Goal: Transaction & Acquisition: Purchase product/service

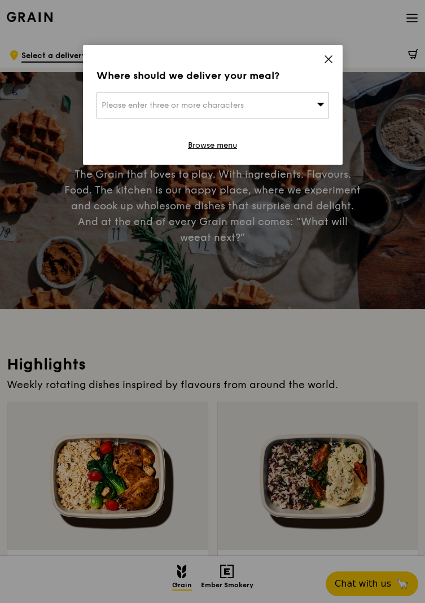
click at [330, 56] on icon at bounding box center [328, 59] width 10 height 10
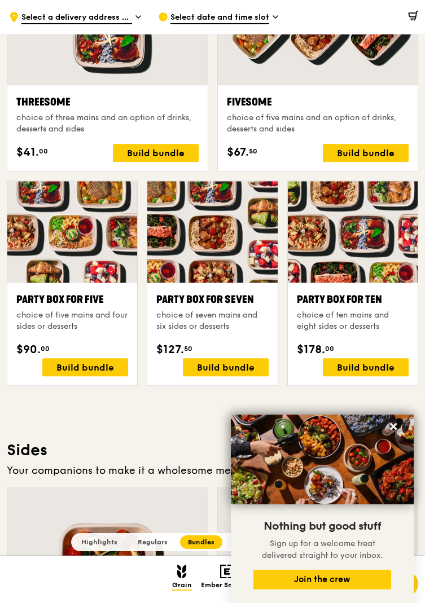
scroll to position [1926, 0]
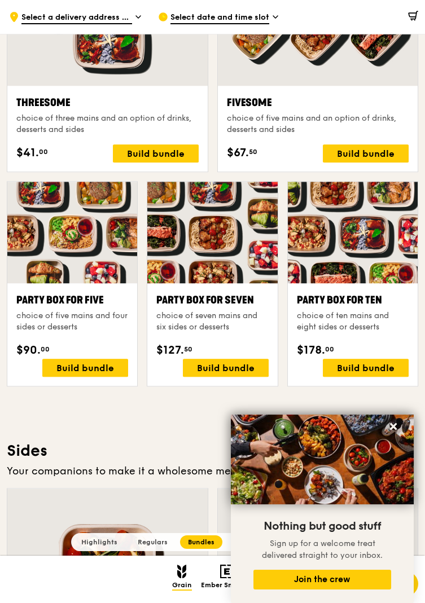
click at [297, 348] on span "$178." at bounding box center [311, 350] width 28 height 17
click at [378, 348] on div "Build bundle" at bounding box center [366, 368] width 86 height 18
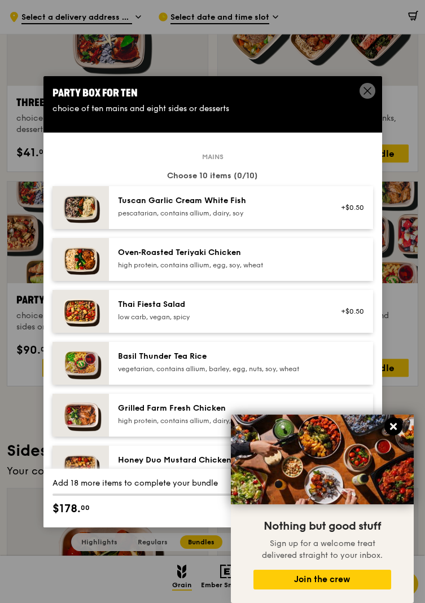
click at [396, 348] on icon at bounding box center [393, 426] width 10 height 10
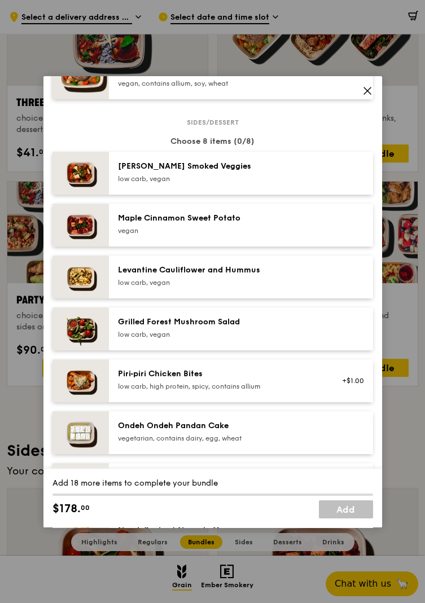
scroll to position [558, 0]
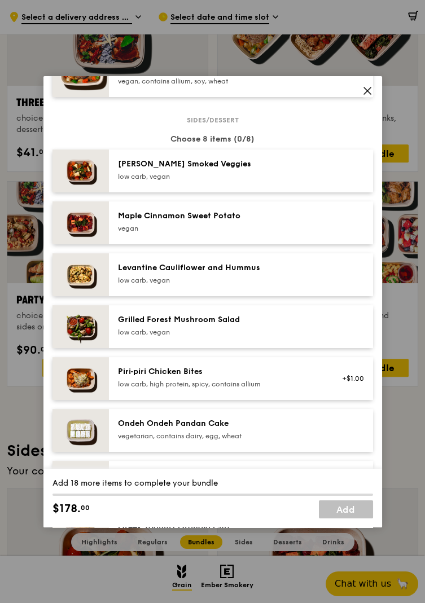
click at [372, 99] on span at bounding box center [367, 91] width 16 height 16
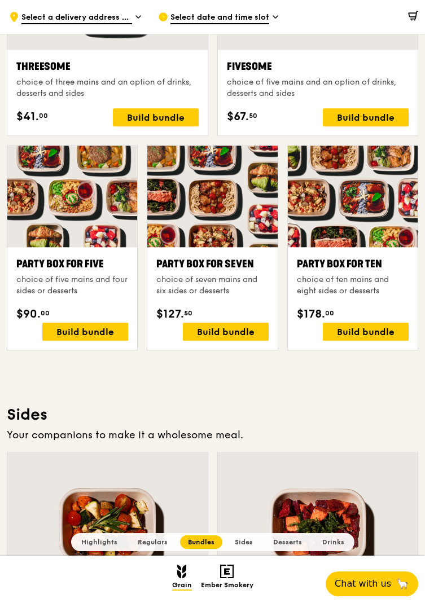
scroll to position [1962, 0]
click at [383, 341] on div "Build bundle" at bounding box center [366, 332] width 86 height 18
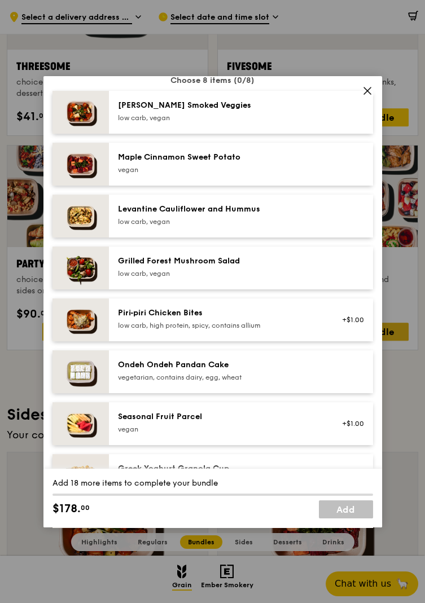
scroll to position [618, 0]
click at [361, 99] on span at bounding box center [367, 91] width 16 height 16
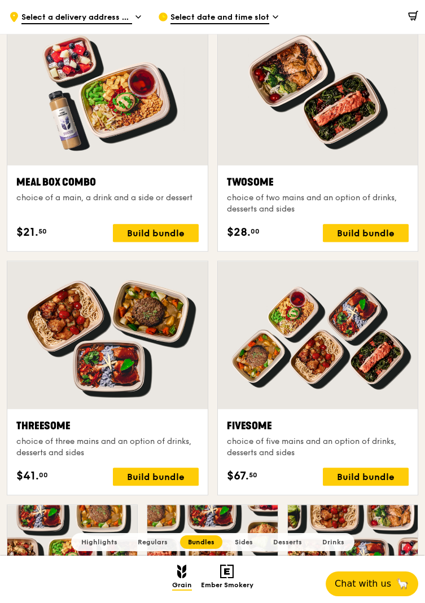
scroll to position [1596, 0]
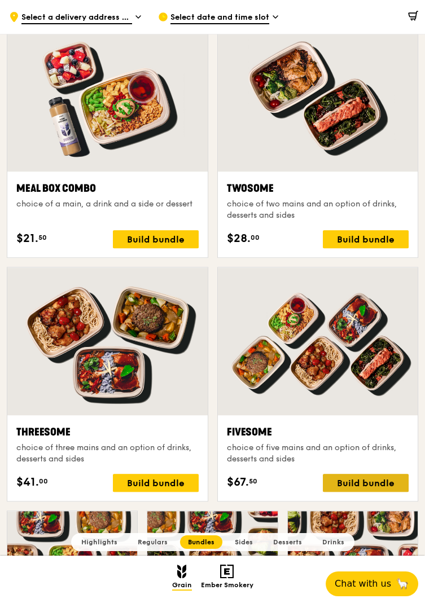
click at [376, 348] on div "Build bundle" at bounding box center [366, 483] width 86 height 18
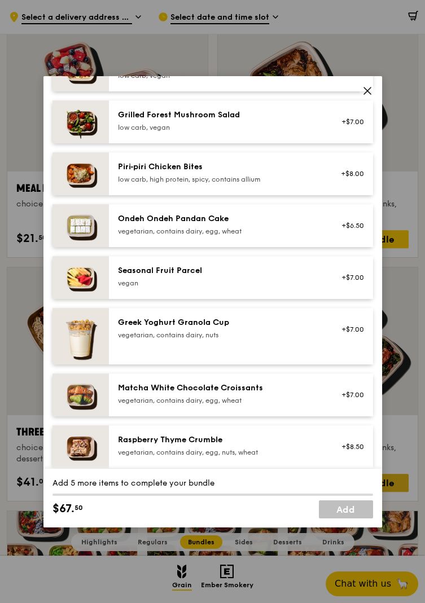
scroll to position [764, 0]
click at [366, 96] on icon at bounding box center [367, 91] width 10 height 10
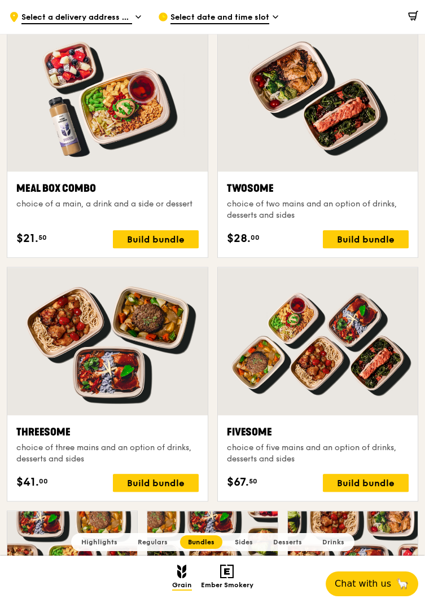
scroll to position [1604, 0]
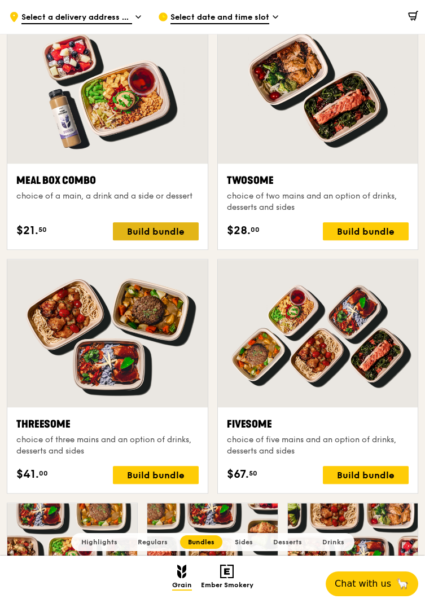
click at [170, 240] on div "Build bundle" at bounding box center [156, 231] width 86 height 18
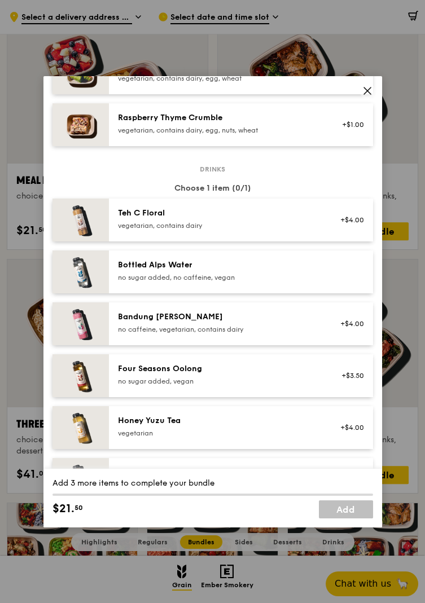
scroll to position [1086, 0]
click at [370, 99] on span at bounding box center [367, 92] width 10 height 12
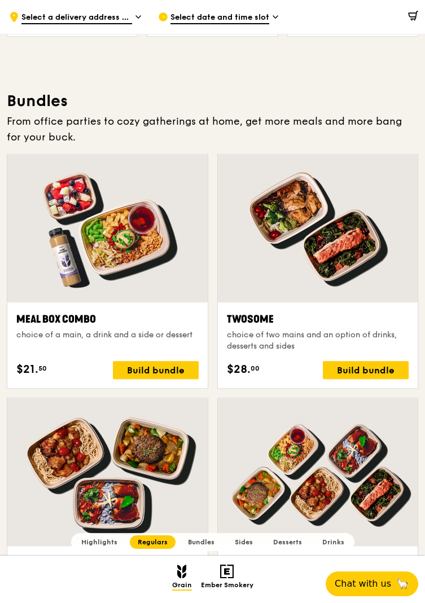
scroll to position [1466, 0]
click at [162, 348] on div "Meal Box Combo choice of a main, a drink and a side or dessert" at bounding box center [107, 331] width 182 height 41
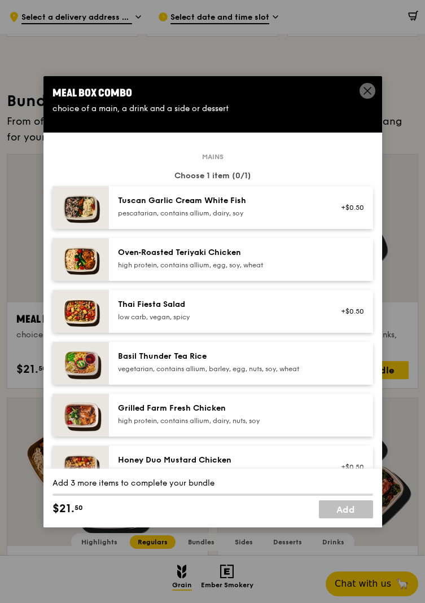
click at [369, 96] on icon at bounding box center [367, 91] width 10 height 10
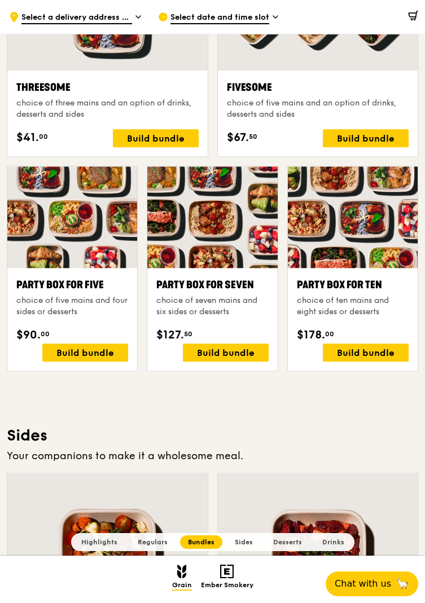
scroll to position [1933, 0]
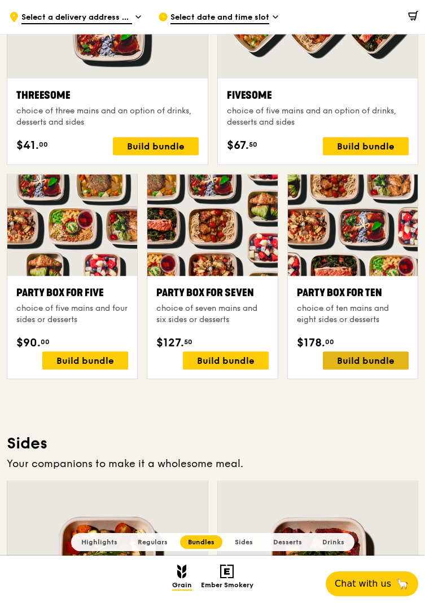
click at [358, 348] on div "Build bundle" at bounding box center [366, 360] width 86 height 18
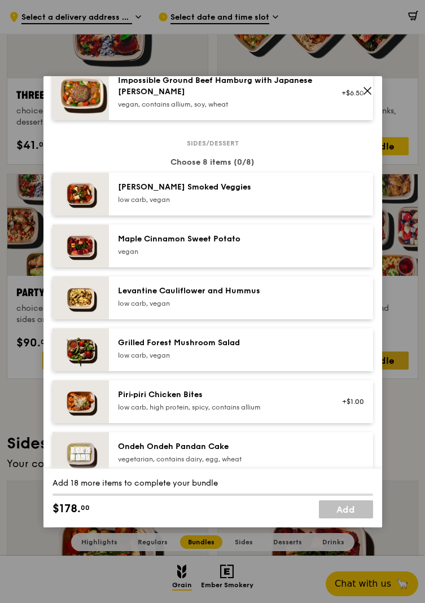
scroll to position [536, 0]
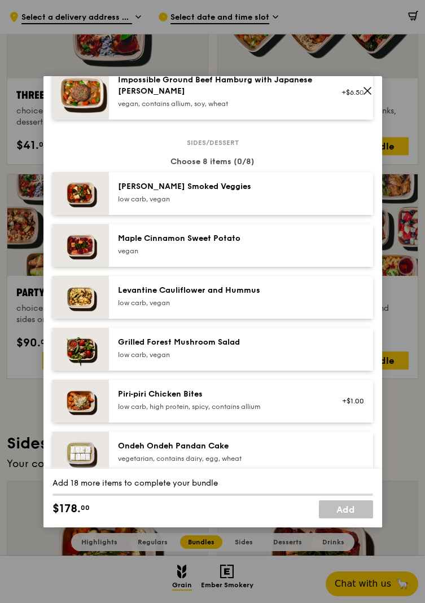
click at [368, 96] on icon at bounding box center [367, 91] width 10 height 10
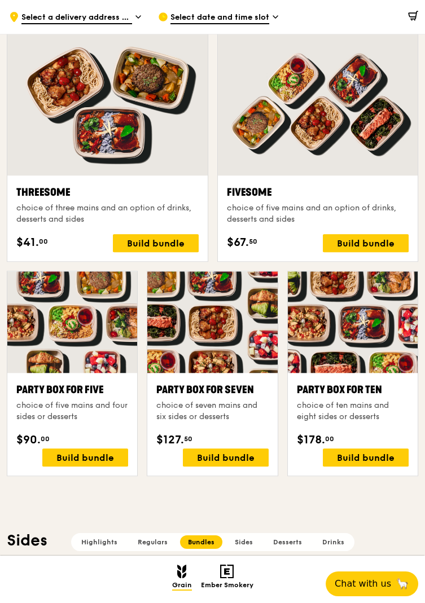
scroll to position [1835, 0]
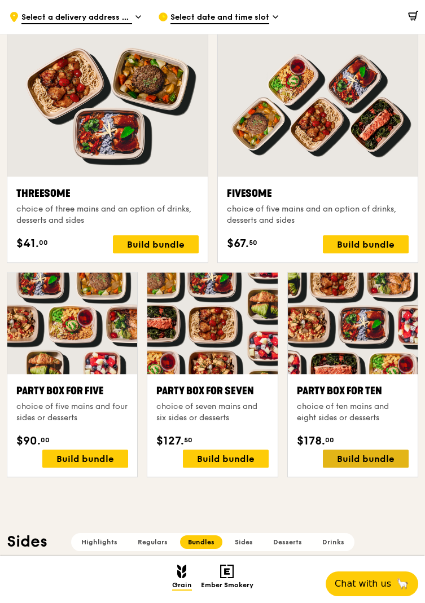
click at [377, 348] on div "Build bundle" at bounding box center [366, 458] width 86 height 18
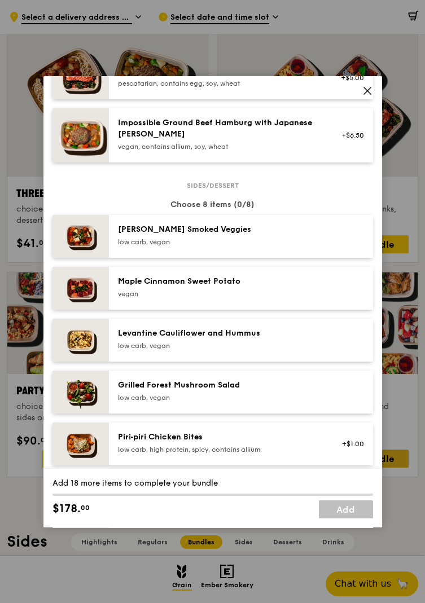
scroll to position [493, 0]
click at [271, 338] on div "Levantine Cauliflower and Hummus" at bounding box center [219, 332] width 202 height 11
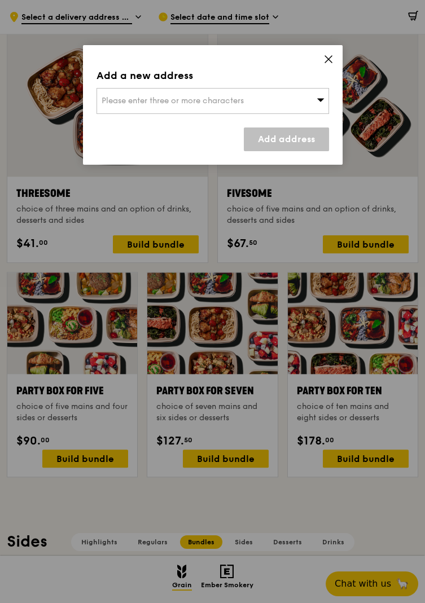
click at [331, 64] on icon at bounding box center [328, 59] width 10 height 10
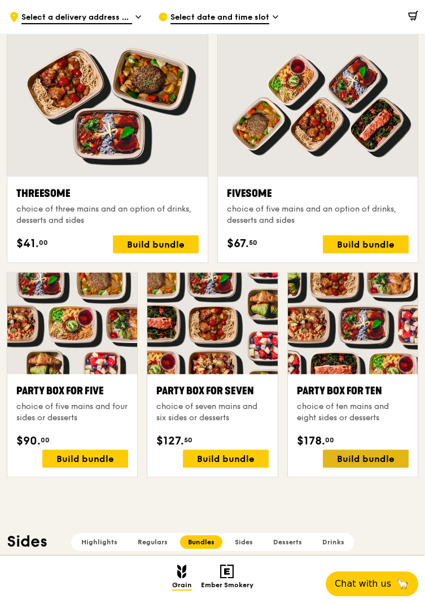
click at [350, 348] on div "Build bundle" at bounding box center [366, 458] width 86 height 18
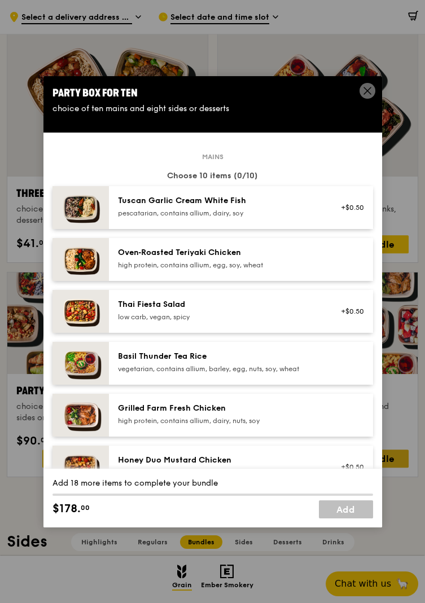
scroll to position [3, 0]
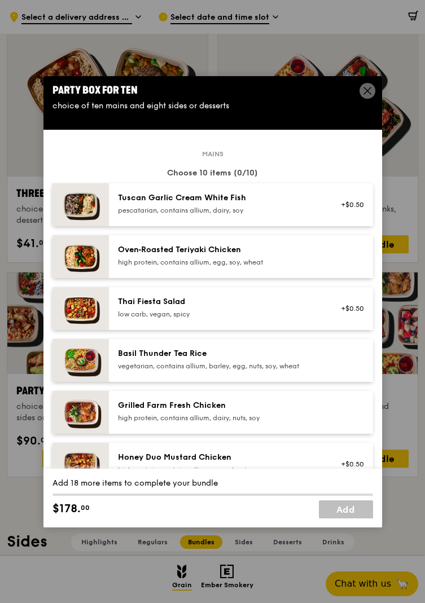
click at [366, 96] on icon at bounding box center [367, 91] width 10 height 10
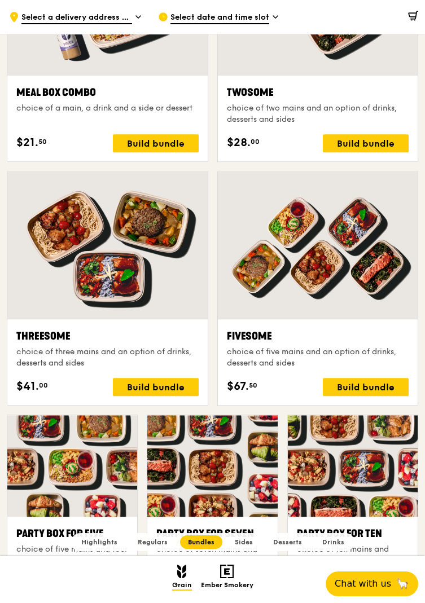
scroll to position [1699, 0]
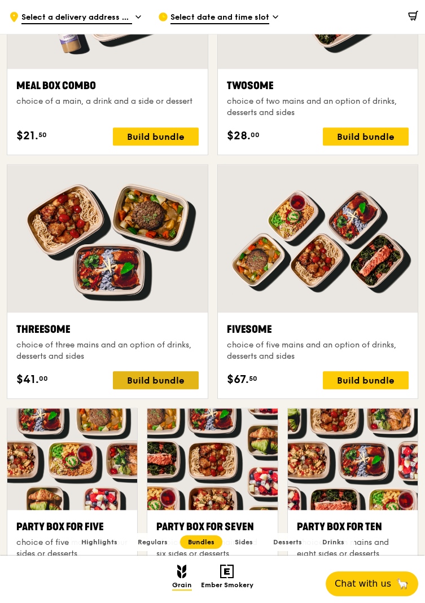
click at [164, 348] on div "Build bundle" at bounding box center [156, 380] width 86 height 18
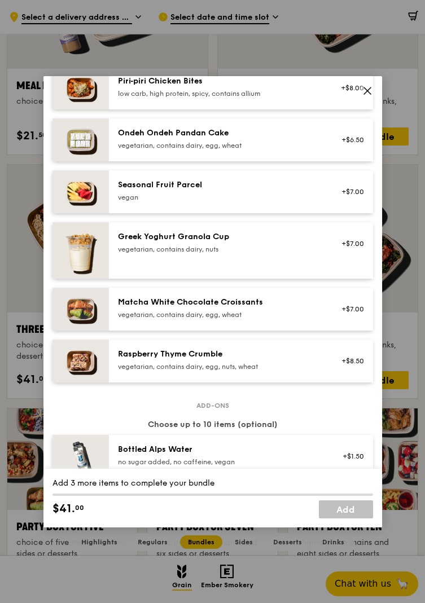
scroll to position [846, 0]
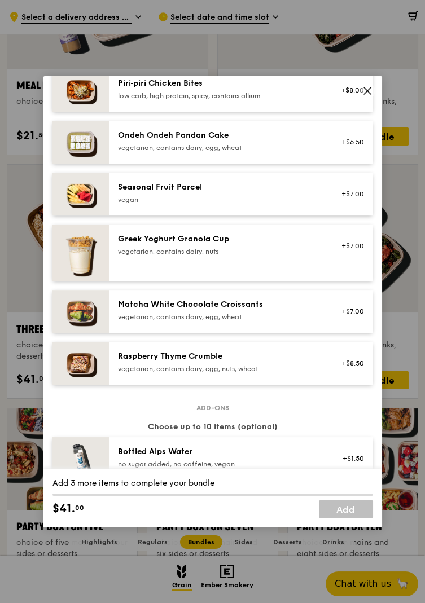
click at [368, 96] on icon at bounding box center [367, 91] width 10 height 10
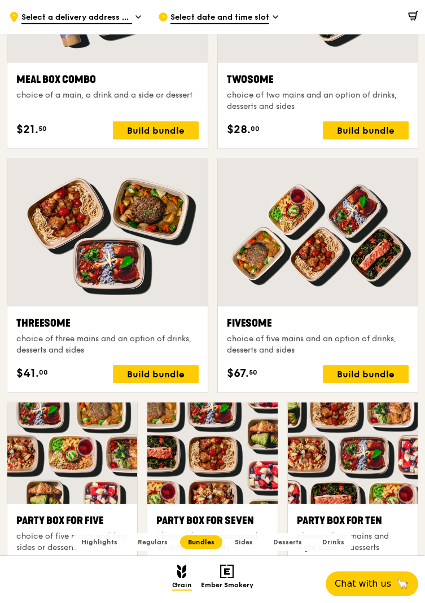
scroll to position [1705, 0]
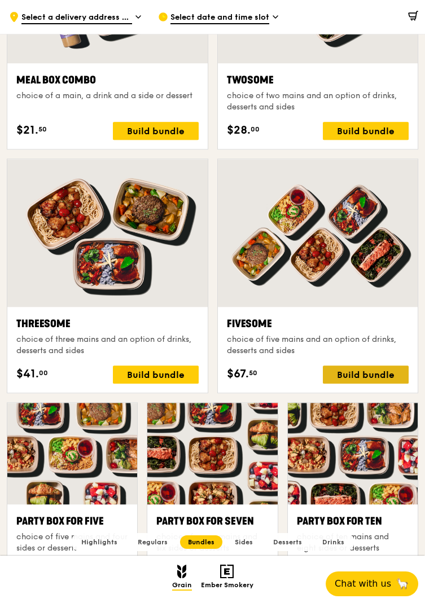
click at [368, 348] on div "Build bundle" at bounding box center [366, 374] width 86 height 18
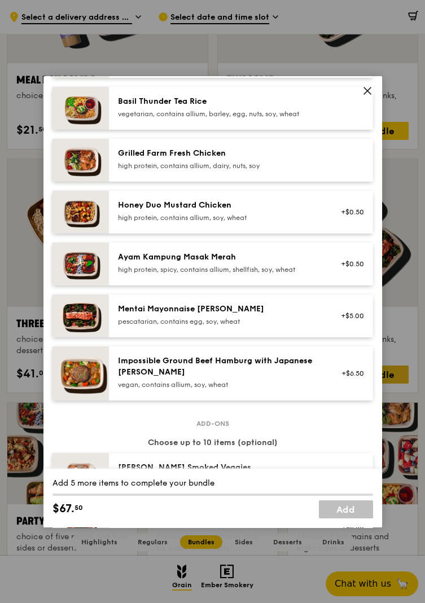
scroll to position [253, 0]
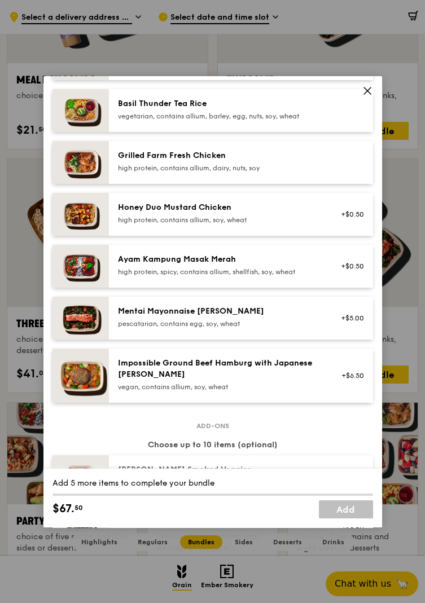
click at [366, 96] on icon at bounding box center [367, 91] width 10 height 10
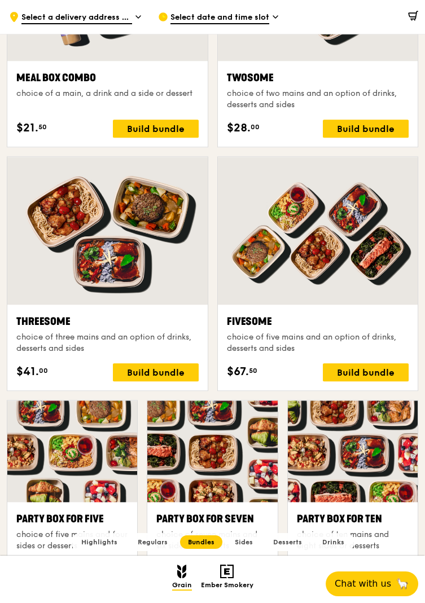
scroll to position [1722, 0]
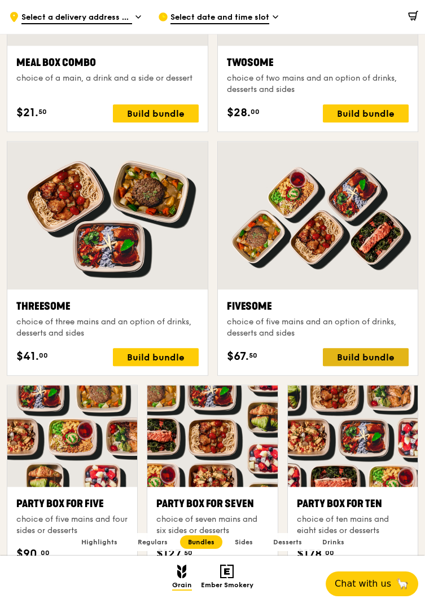
click at [374, 348] on div "Build bundle" at bounding box center [366, 357] width 86 height 18
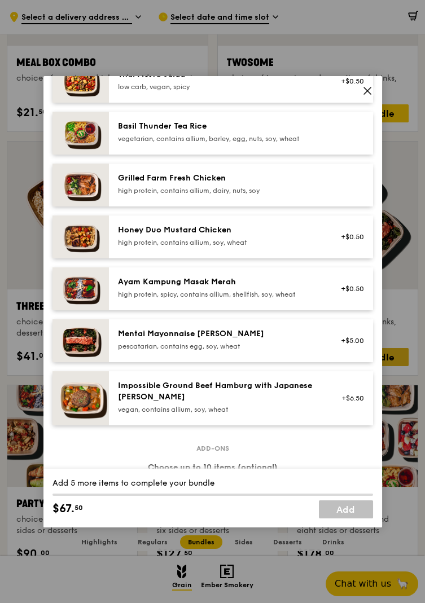
scroll to position [231, 0]
click at [364, 96] on icon at bounding box center [367, 91] width 10 height 10
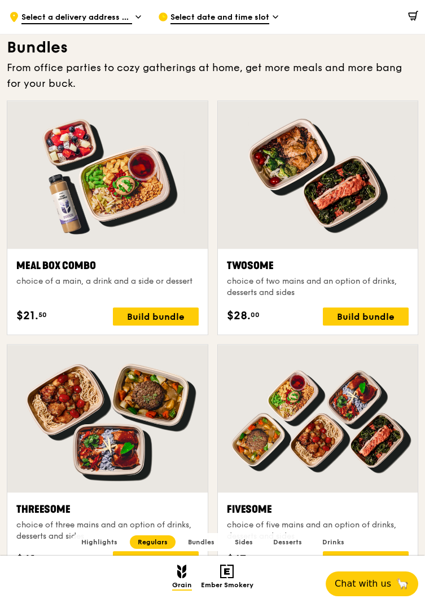
scroll to position [1514, 0]
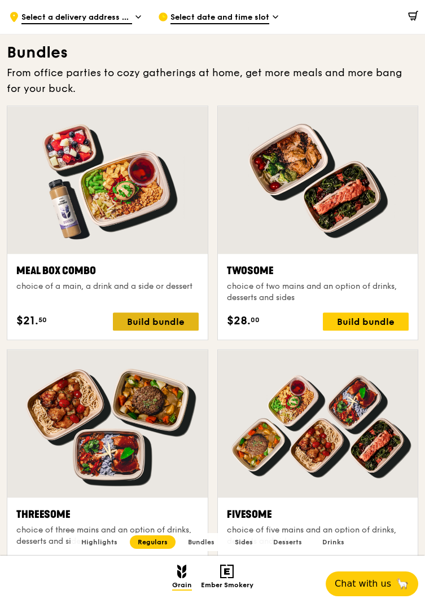
click at [172, 330] on div "Build bundle" at bounding box center [156, 321] width 86 height 18
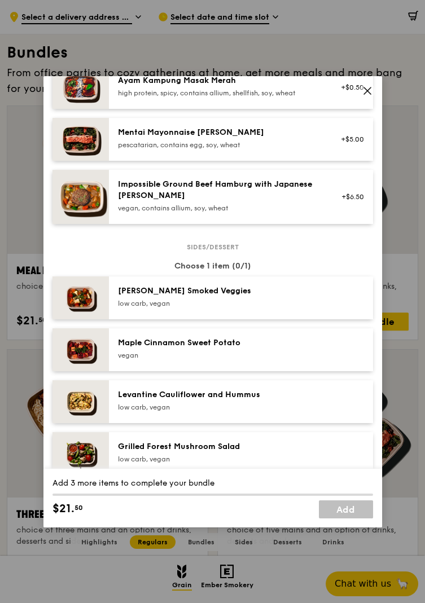
scroll to position [406, 0]
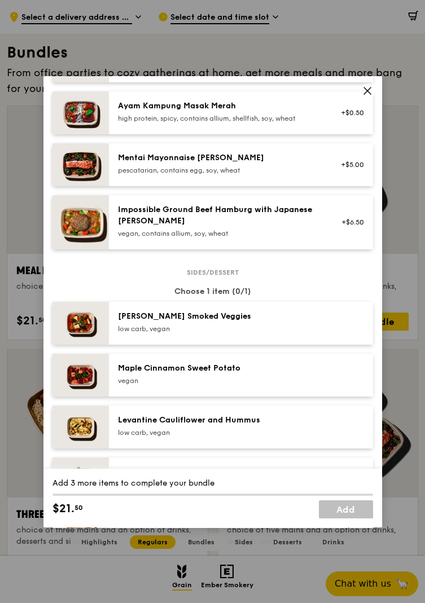
click at [189, 238] on div "vegan, contains allium, soy, wheat" at bounding box center [219, 233] width 202 height 9
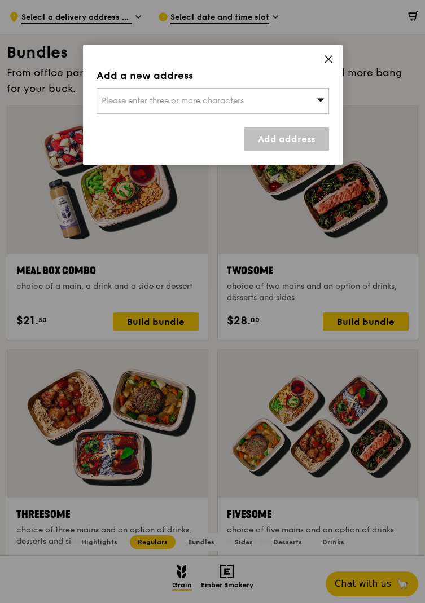
click at [327, 67] on div "Add a new address Please enter three or more characters Add address" at bounding box center [212, 105] width 259 height 120
click at [325, 56] on icon at bounding box center [328, 59] width 10 height 10
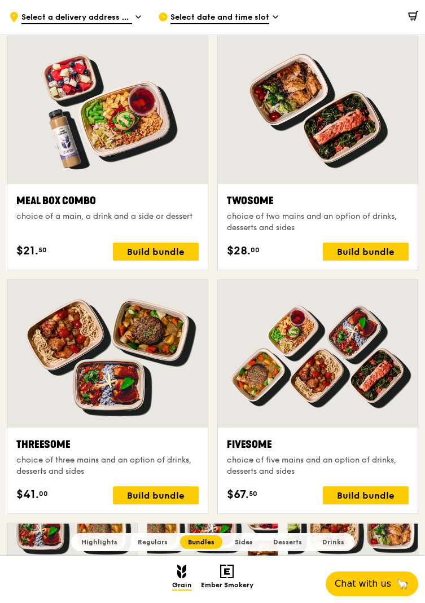
scroll to position [1584, 0]
click at [343, 348] on div "Build bundle" at bounding box center [366, 495] width 86 height 18
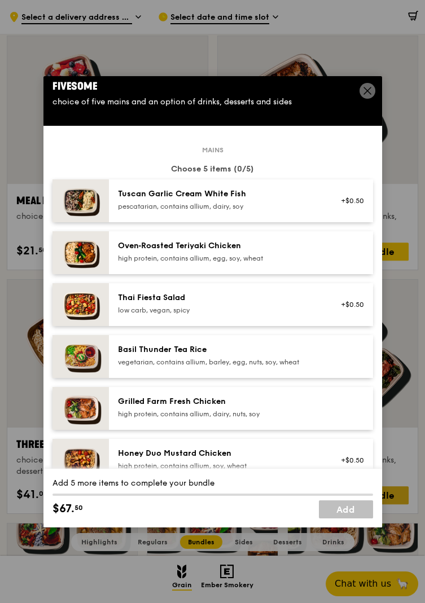
scroll to position [7, 0]
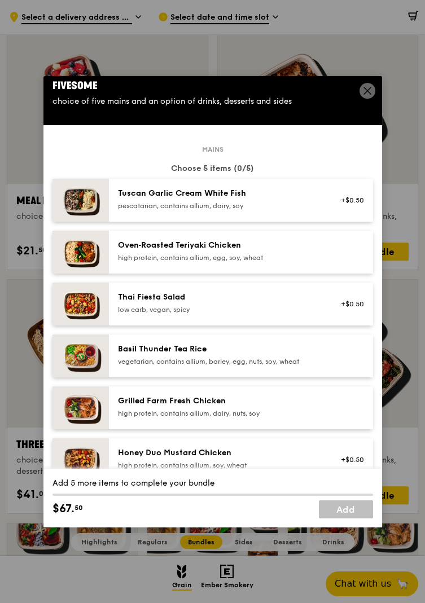
click at [373, 116] on div "Fivesome choice of five mains and an option of drinks, desserts and sides" at bounding box center [212, 92] width 338 height 47
click at [372, 99] on span at bounding box center [367, 91] width 16 height 16
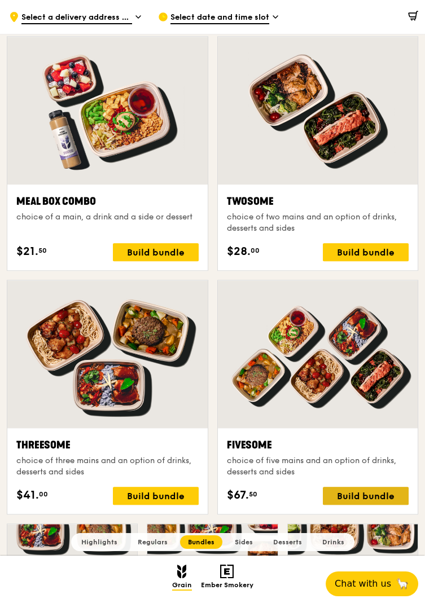
click at [349, 348] on div "Build bundle" at bounding box center [366, 496] width 86 height 18
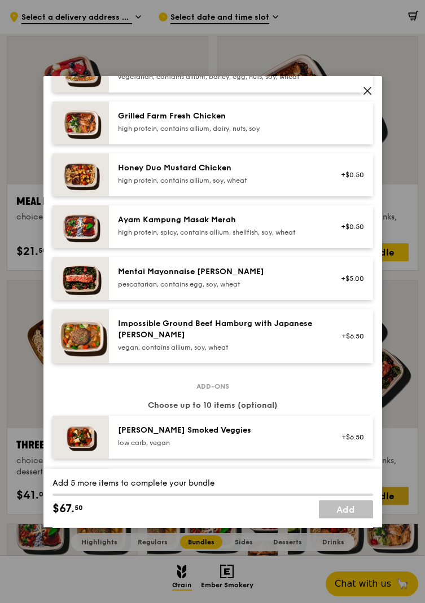
scroll to position [291, 0]
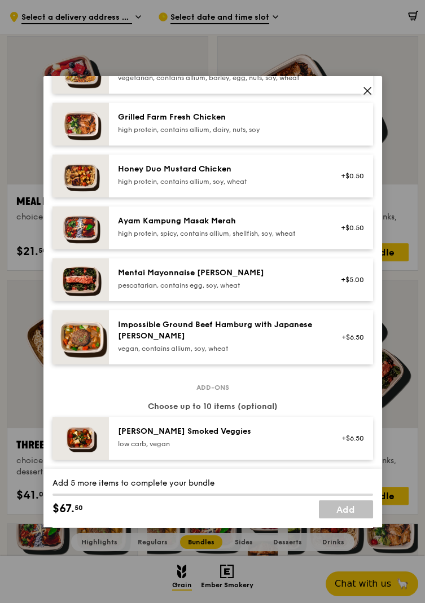
click at [364, 94] on icon at bounding box center [367, 90] width 7 height 7
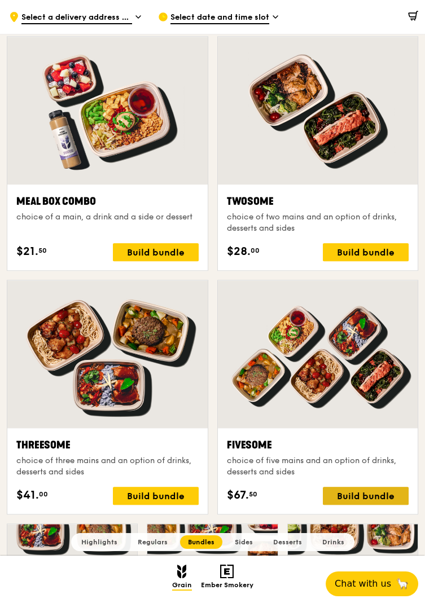
click at [363, 348] on div "Build bundle" at bounding box center [366, 496] width 86 height 18
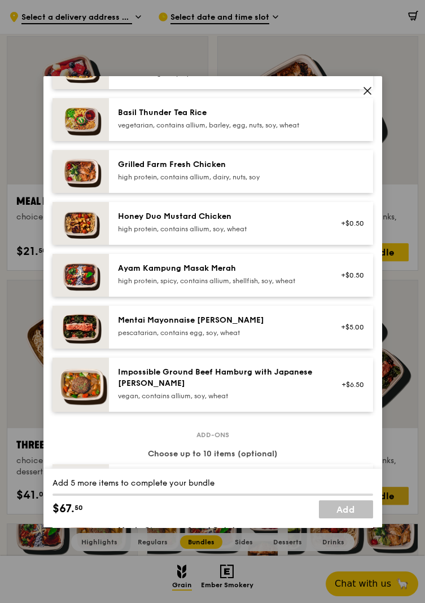
scroll to position [244, 0]
click at [368, 96] on icon at bounding box center [367, 91] width 10 height 10
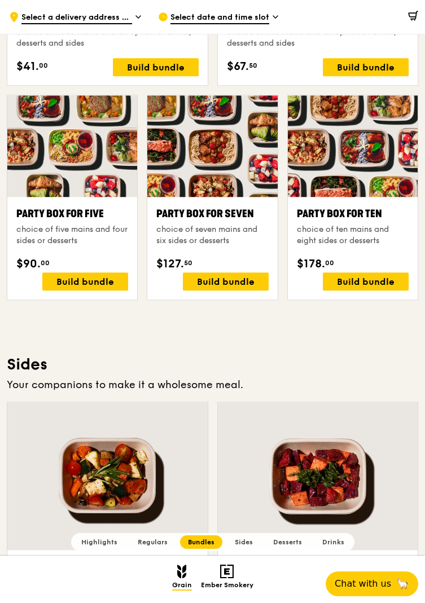
scroll to position [2015, 0]
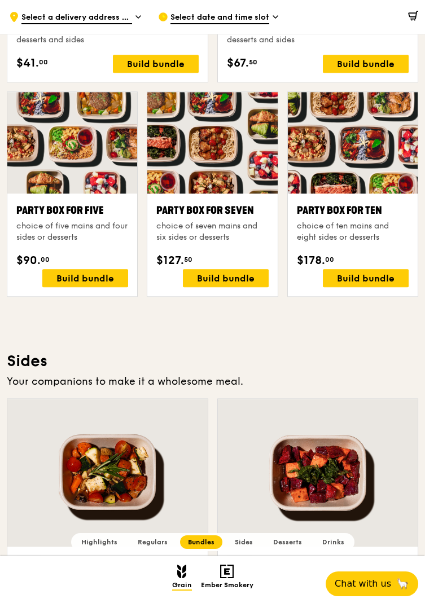
click at [356, 296] on div "Party Box for Ten choice of ten mains and eight sides or desserts $178. 00 Buil…" at bounding box center [353, 244] width 130 height 103
click at [360, 287] on div "Build bundle" at bounding box center [366, 278] width 86 height 18
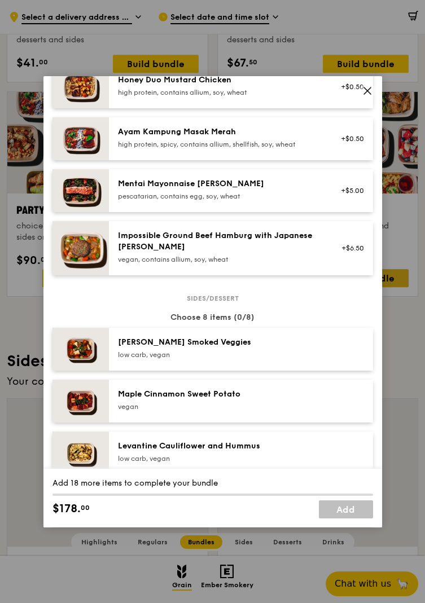
scroll to position [381, 0]
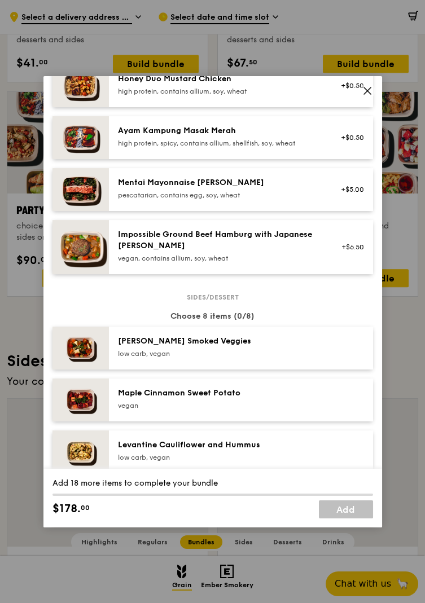
click at [393, 121] on div "Party Box for Ten choice of ten mains and eight sides or desserts Mains Choose …" at bounding box center [212, 301] width 425 height 603
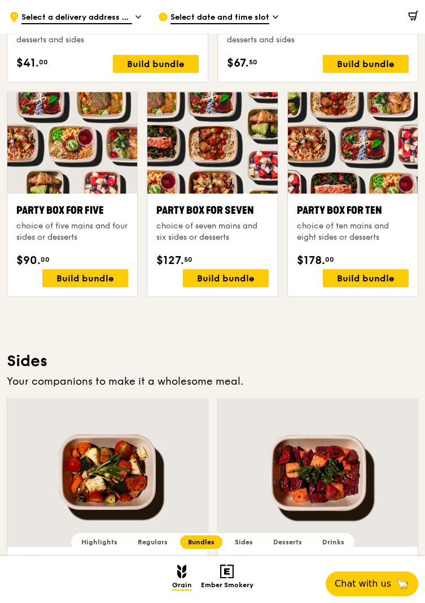
click at [369, 124] on div at bounding box center [353, 143] width 130 height 102
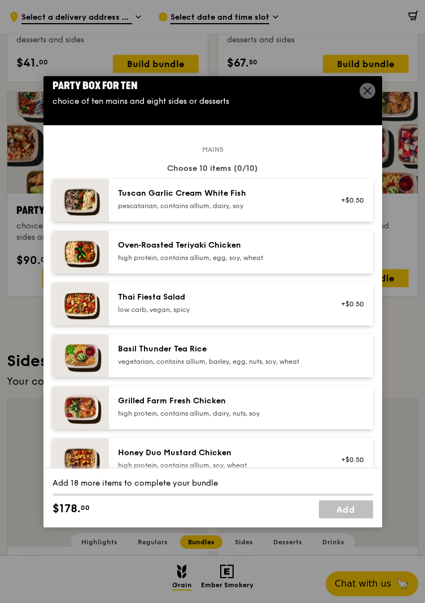
scroll to position [7, 0]
click at [372, 99] on span at bounding box center [367, 91] width 16 height 16
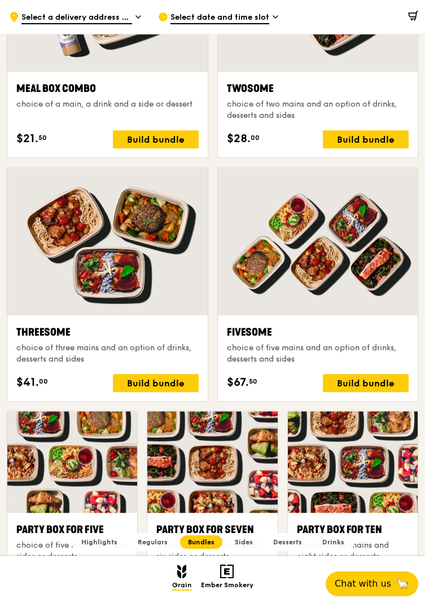
scroll to position [1696, 0]
click at [349, 348] on div "Build bundle" at bounding box center [366, 383] width 86 height 18
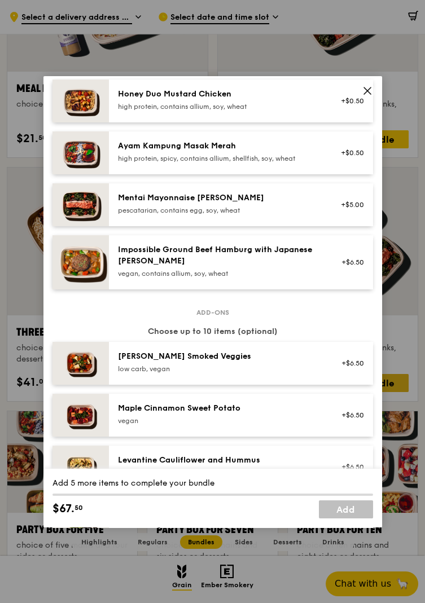
scroll to position [0, 0]
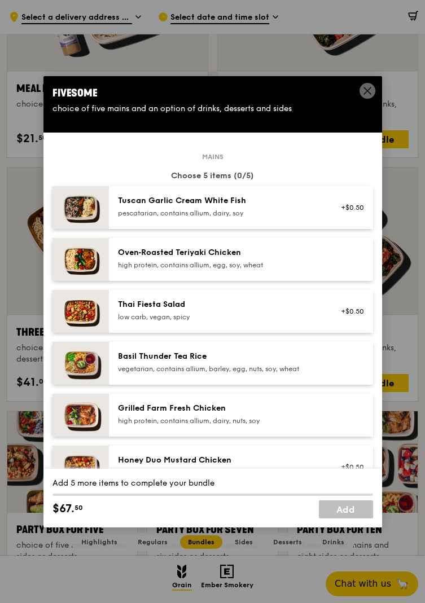
click at [371, 96] on icon at bounding box center [367, 91] width 10 height 10
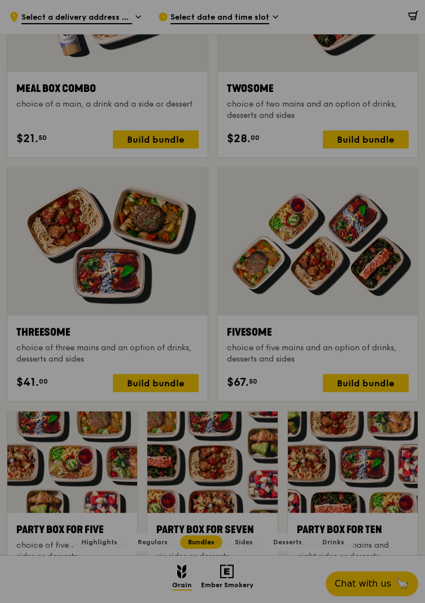
scroll to position [1696, 0]
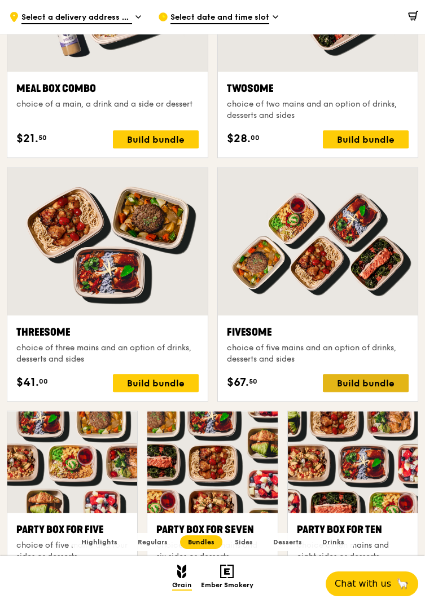
click at [378, 348] on div "Build bundle" at bounding box center [366, 383] width 86 height 18
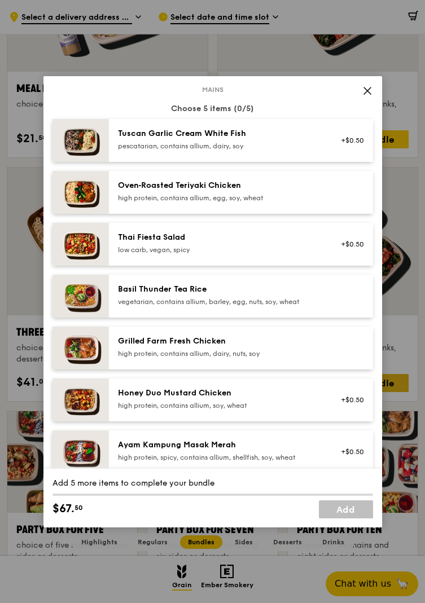
scroll to position [78, 0]
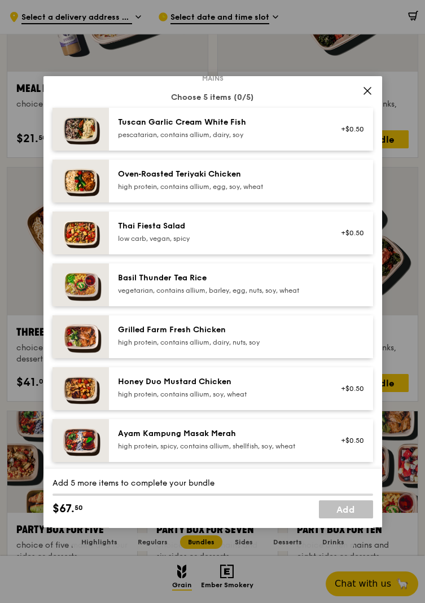
click at [363, 99] on span at bounding box center [367, 92] width 10 height 12
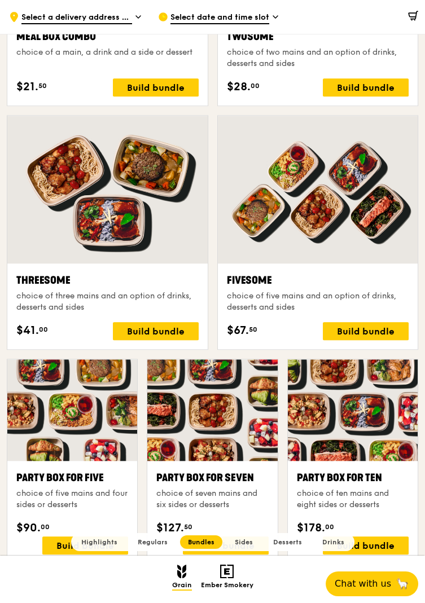
scroll to position [1757, 0]
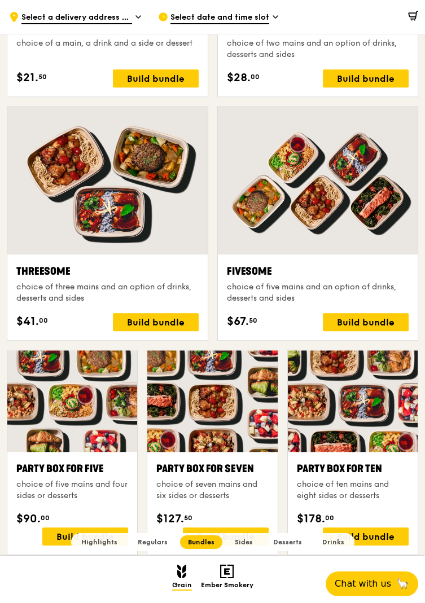
click at [157, 304] on div "choice of three mains and an option of drinks, desserts and sides" at bounding box center [107, 292] width 182 height 23
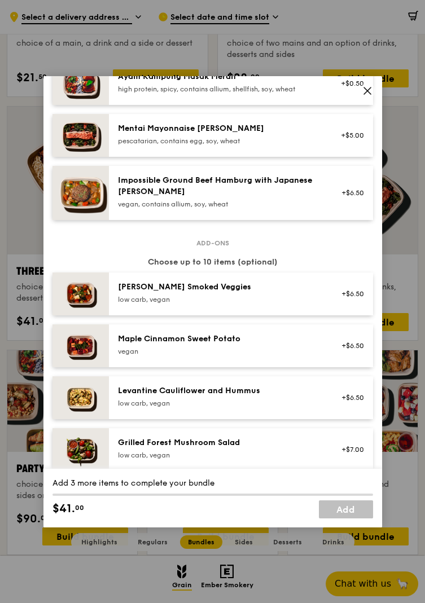
scroll to position [434, 0]
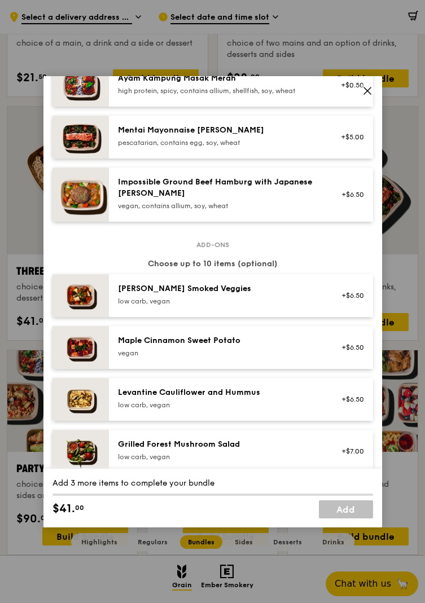
click at [362, 96] on icon at bounding box center [367, 91] width 10 height 10
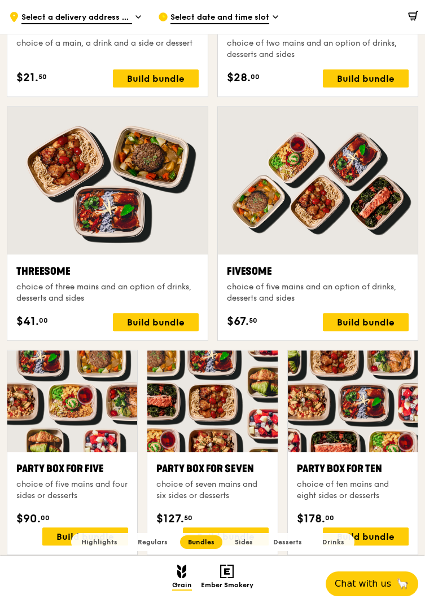
click at [89, 208] on div at bounding box center [107, 181] width 200 height 148
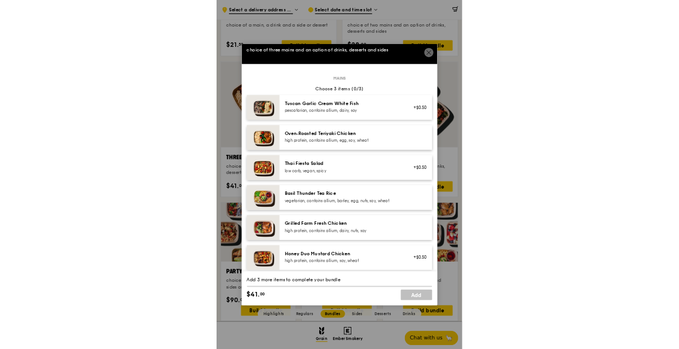
scroll to position [18, 0]
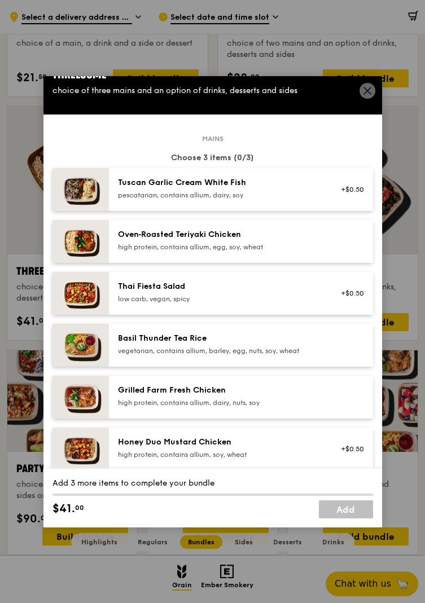
click at [367, 96] on icon at bounding box center [367, 91] width 10 height 10
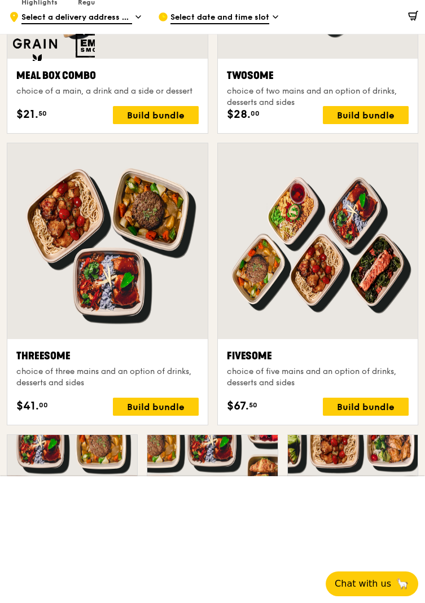
scroll to position [1757, 0]
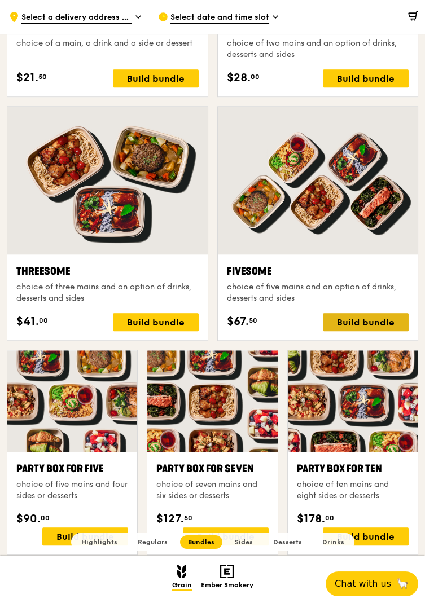
click at [383, 331] on div "Build bundle" at bounding box center [366, 322] width 86 height 18
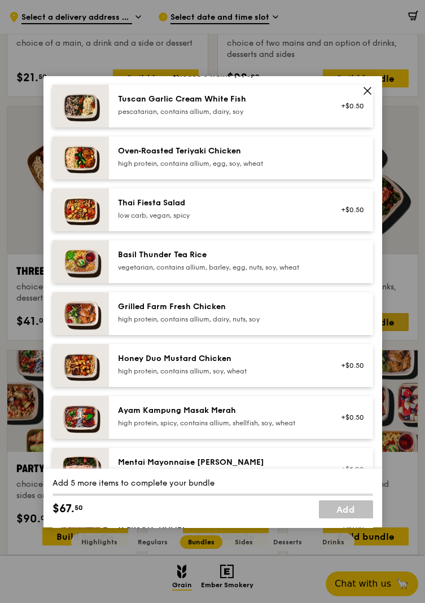
scroll to position [103, 0]
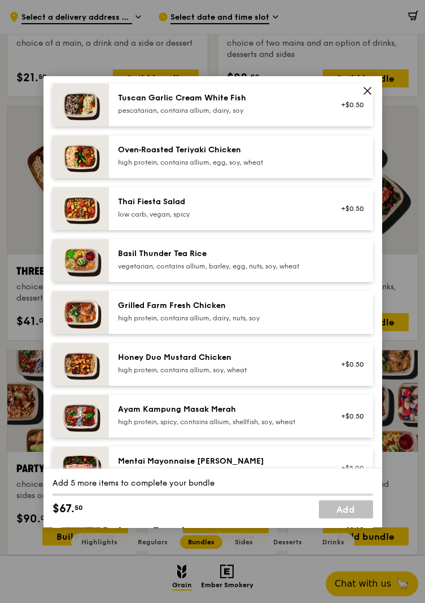
click at [177, 156] on div "Oven‑Roasted Teriyaki Chicken" at bounding box center [219, 149] width 202 height 11
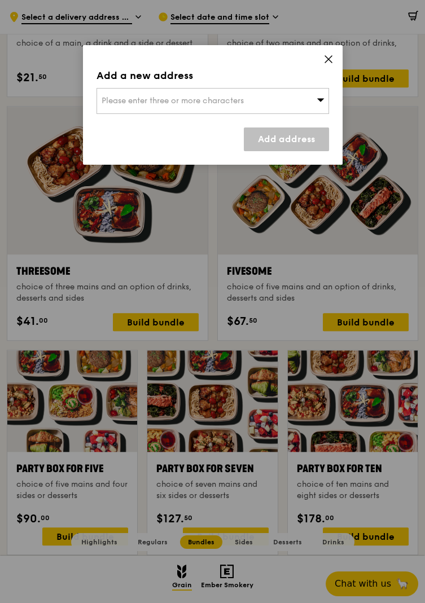
click at [328, 56] on icon at bounding box center [328, 59] width 10 height 10
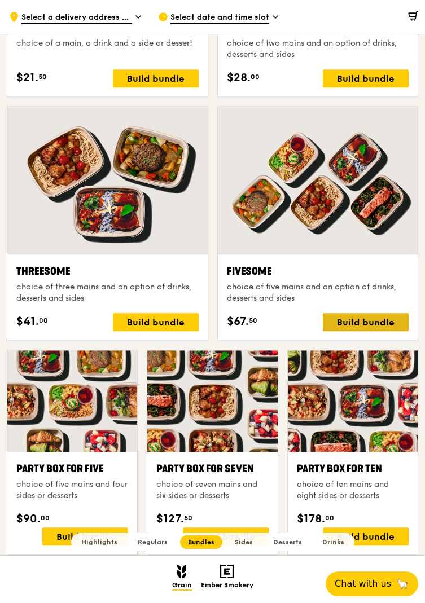
click at [355, 331] on div "Build bundle" at bounding box center [366, 322] width 86 height 18
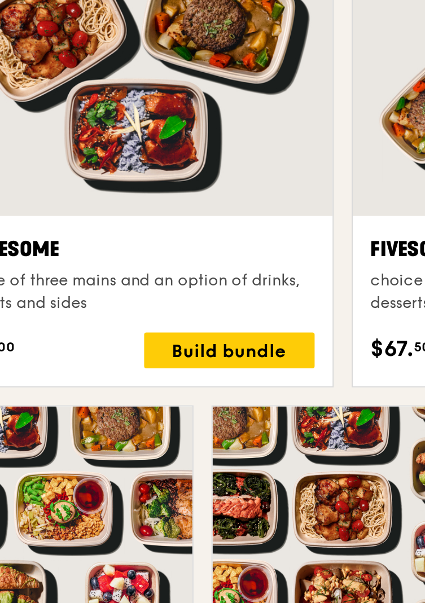
scroll to position [1756, 0]
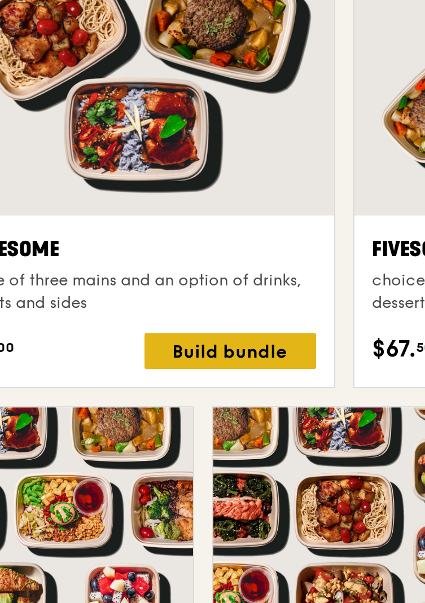
click at [149, 333] on div "Build bundle" at bounding box center [156, 324] width 86 height 18
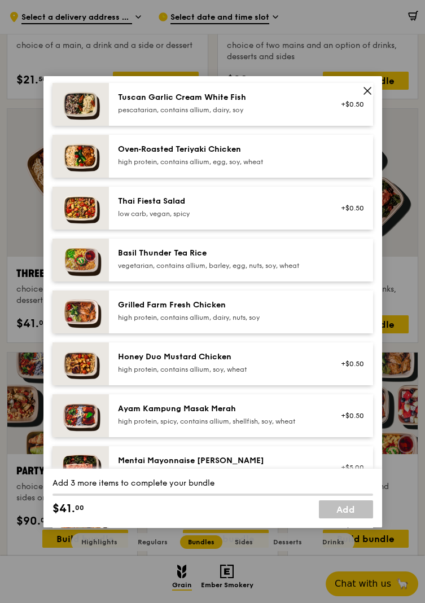
scroll to position [103, 0]
click at [100, 126] on img at bounding box center [80, 104] width 56 height 43
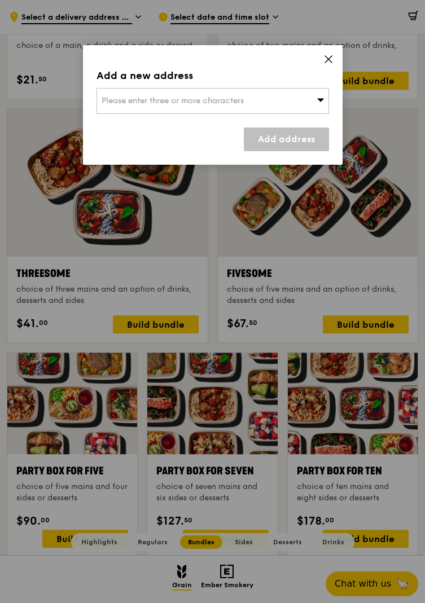
click at [325, 54] on icon at bounding box center [328, 59] width 10 height 10
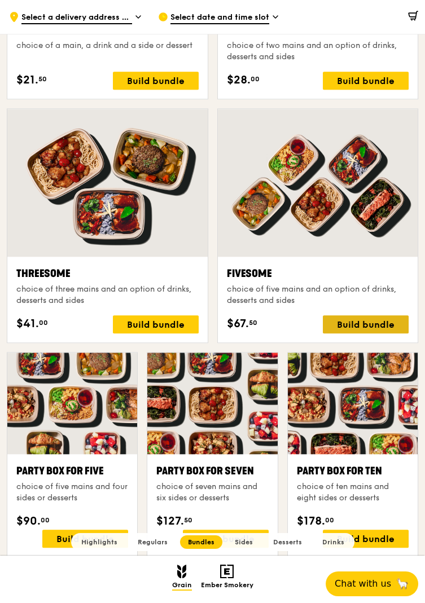
click at [352, 333] on div "Build bundle" at bounding box center [366, 324] width 86 height 18
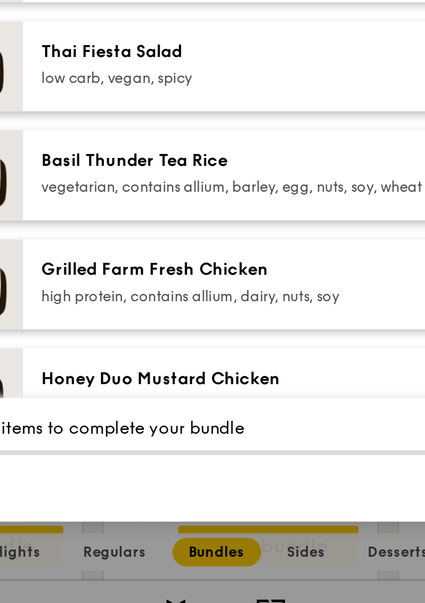
scroll to position [1755, 0]
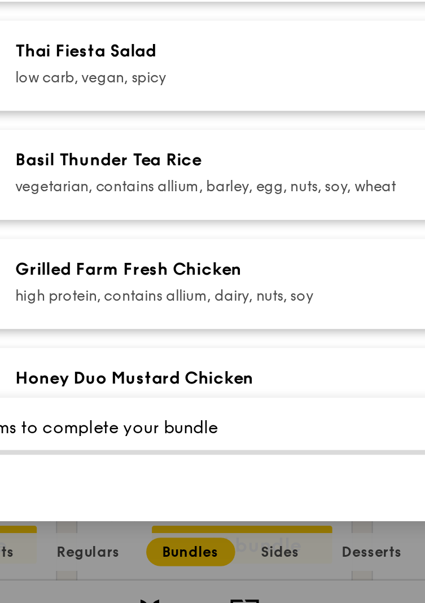
click at [307, 348] on div "Add 5 more items to complete your bundle $67. 50 Add" at bounding box center [212, 498] width 338 height 59
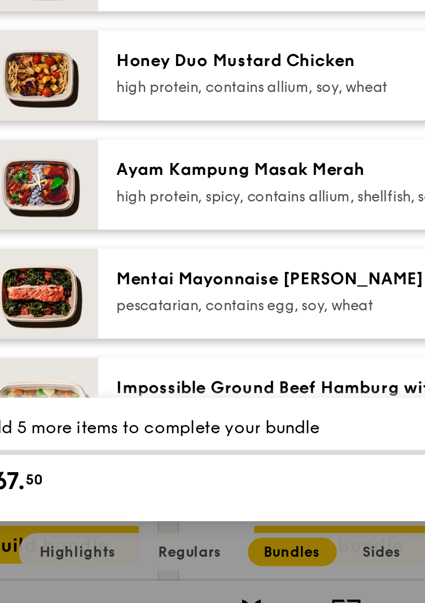
scroll to position [151, 0]
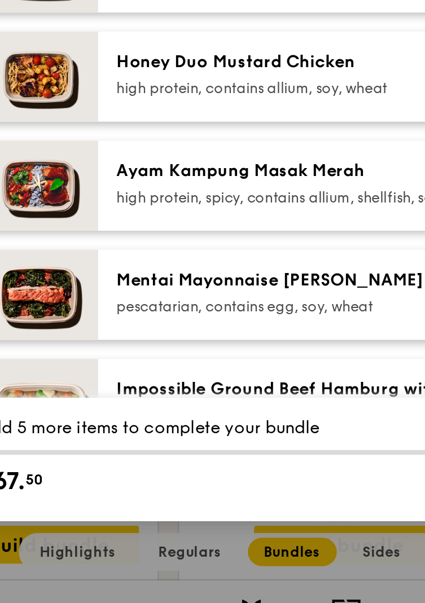
click at [221, 348] on div "pescatarian, contains egg, soy, wheat" at bounding box center [219, 425] width 202 height 9
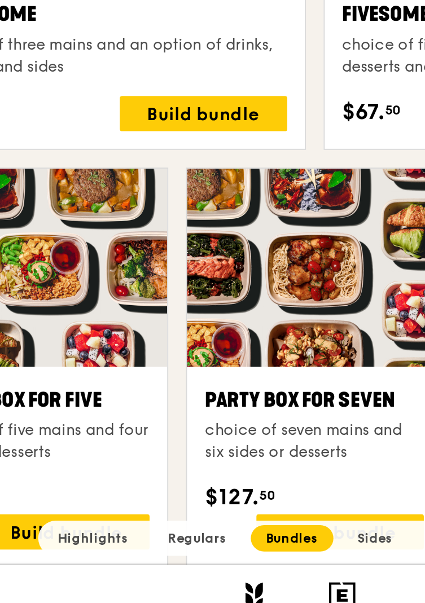
scroll to position [1755, 0]
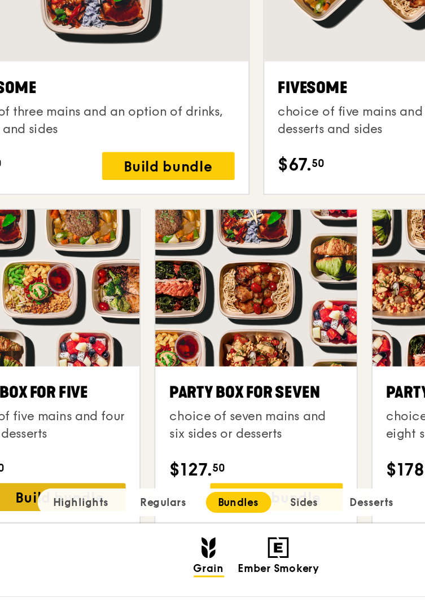
click at [77, 348] on div "Build bundle" at bounding box center [85, 539] width 86 height 18
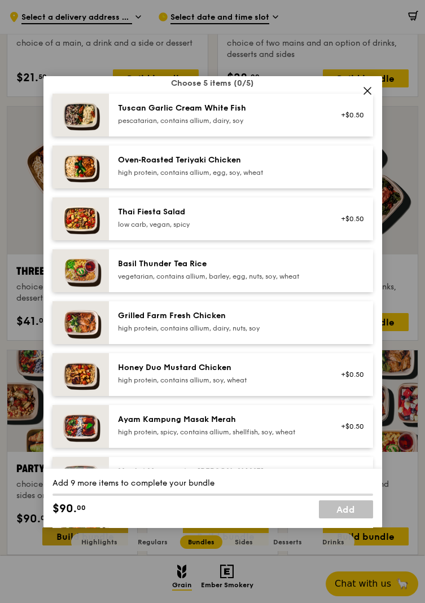
scroll to position [94, 0]
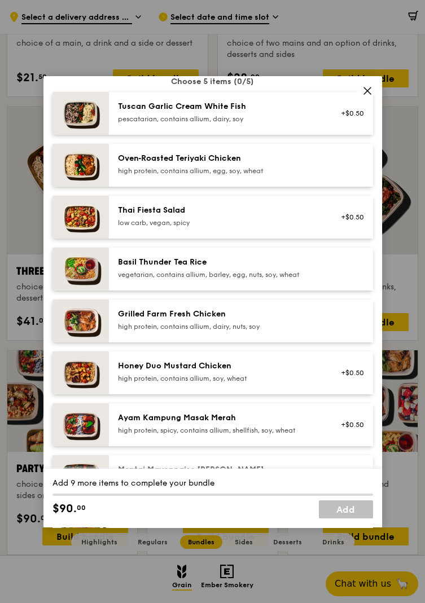
click at [120, 320] on div "Grilled Farm Fresh Chicken" at bounding box center [219, 313] width 202 height 11
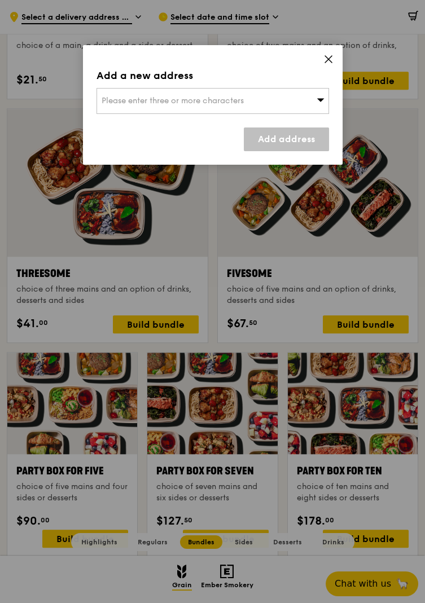
scroll to position [1753, 0]
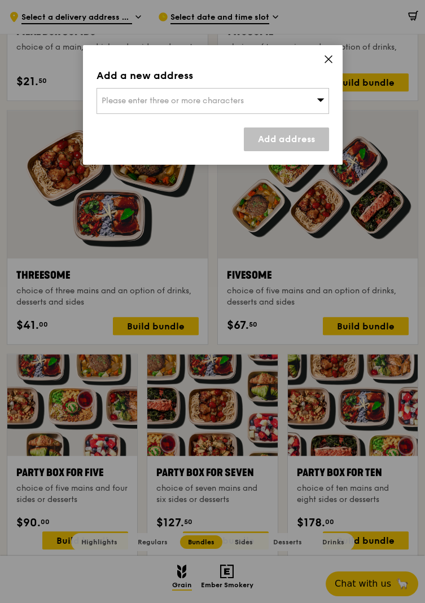
click at [324, 55] on icon at bounding box center [328, 59] width 10 height 10
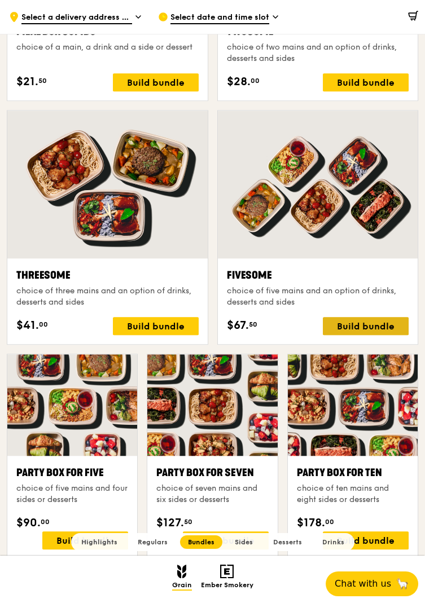
click at [359, 335] on div "Build bundle" at bounding box center [366, 326] width 86 height 18
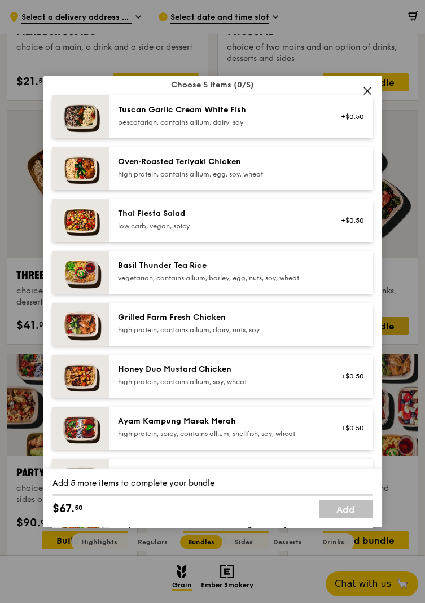
scroll to position [88, 0]
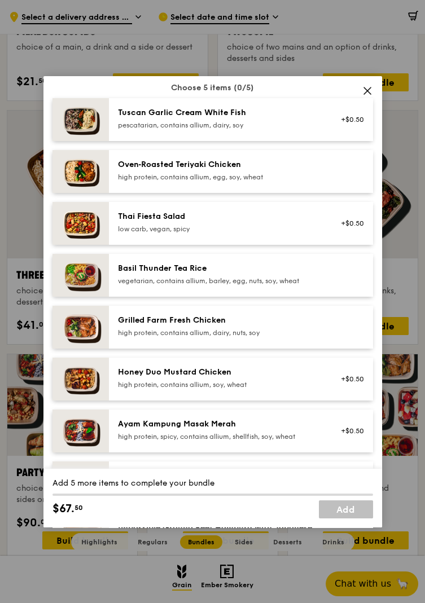
click at [88, 348] on img at bounding box center [80, 327] width 56 height 43
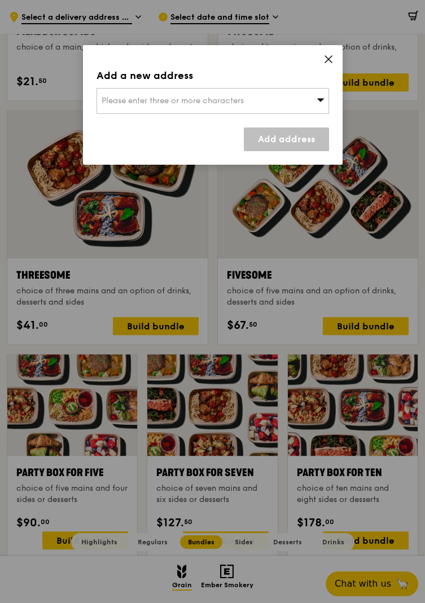
click at [330, 76] on div "Add a new address Please enter three or more characters Add address" at bounding box center [212, 105] width 259 height 120
click at [328, 61] on icon at bounding box center [328, 59] width 10 height 10
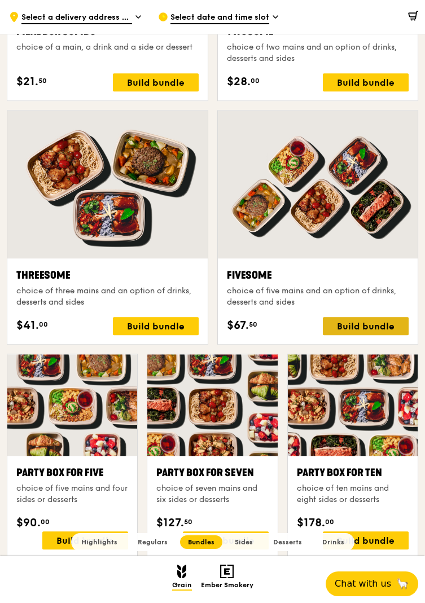
click at [367, 335] on div "Build bundle" at bounding box center [366, 326] width 86 height 18
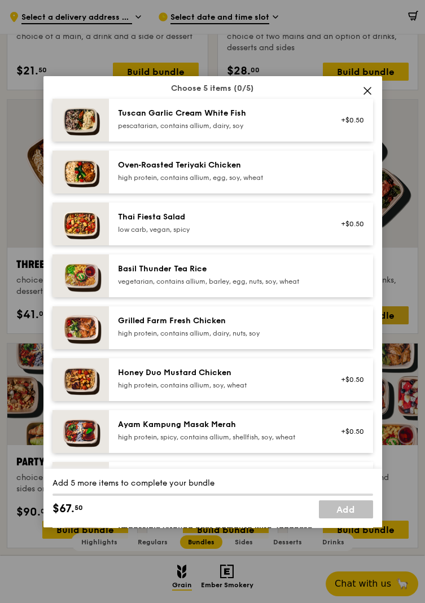
scroll to position [86, 0]
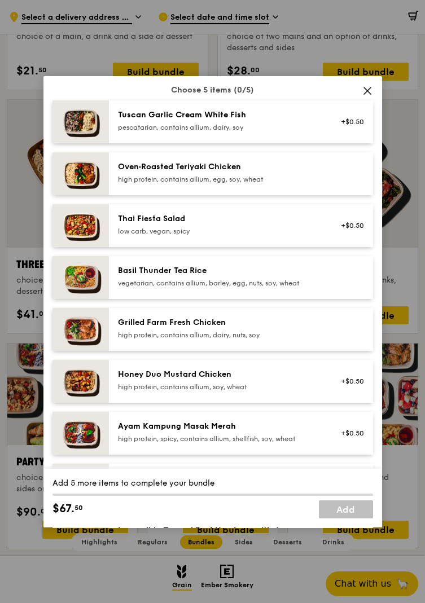
click at [363, 96] on icon at bounding box center [367, 91] width 10 height 10
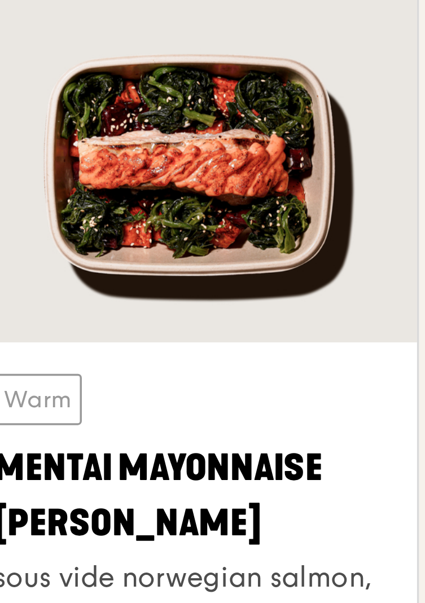
scroll to position [855, 0]
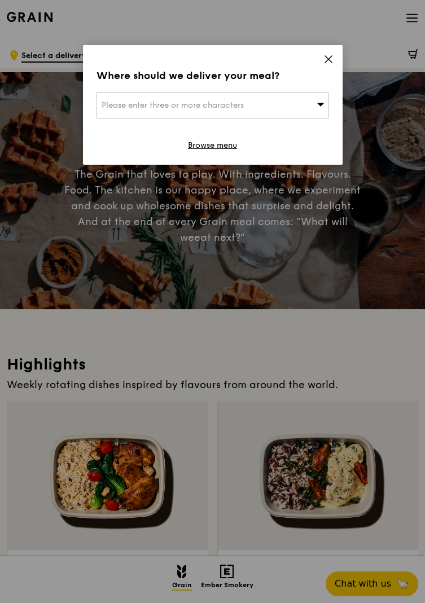
click at [325, 56] on icon at bounding box center [328, 59] width 7 height 7
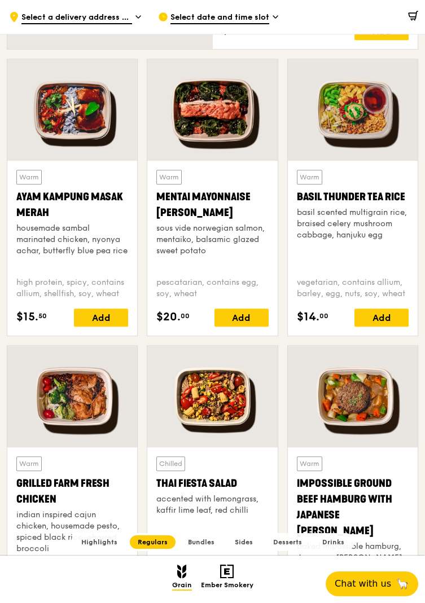
scroll to position [893, 0]
